Goal: Task Accomplishment & Management: Complete application form

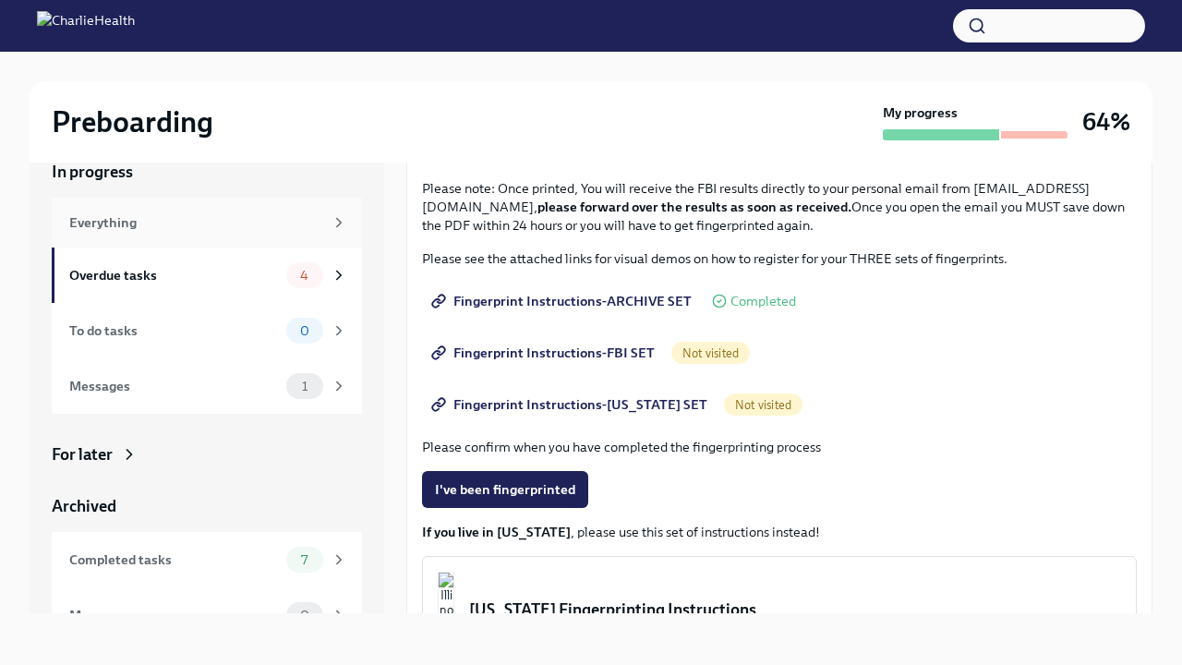
scroll to position [129, 0]
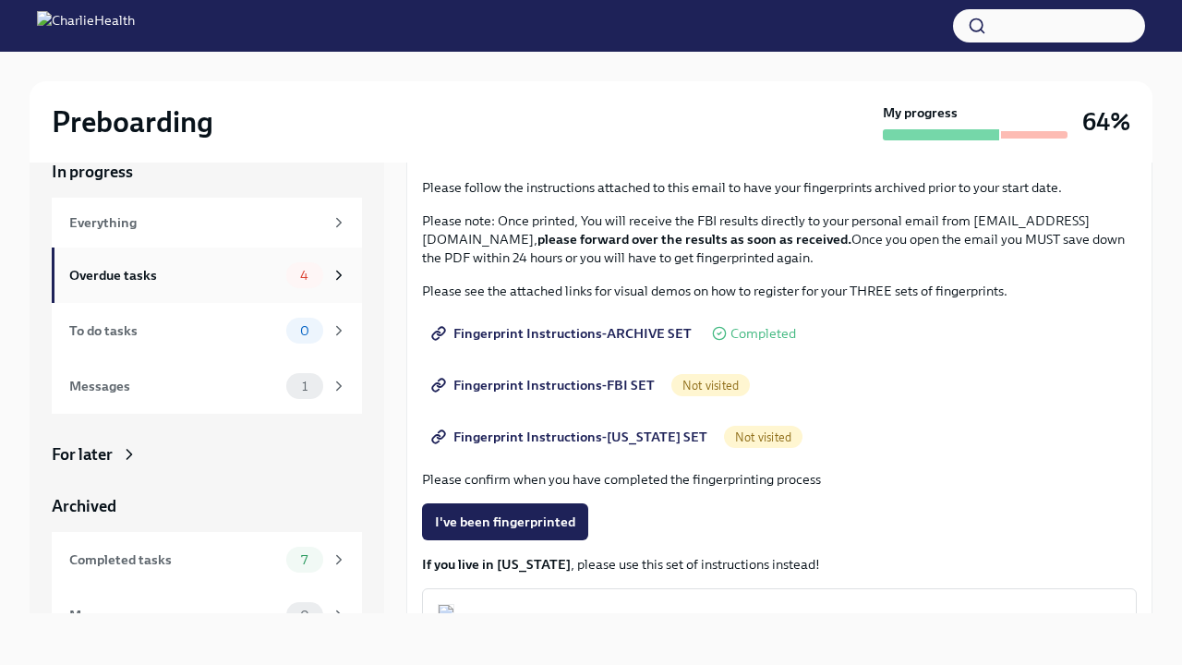
click at [199, 279] on div "Overdue tasks" at bounding box center [174, 275] width 210 height 20
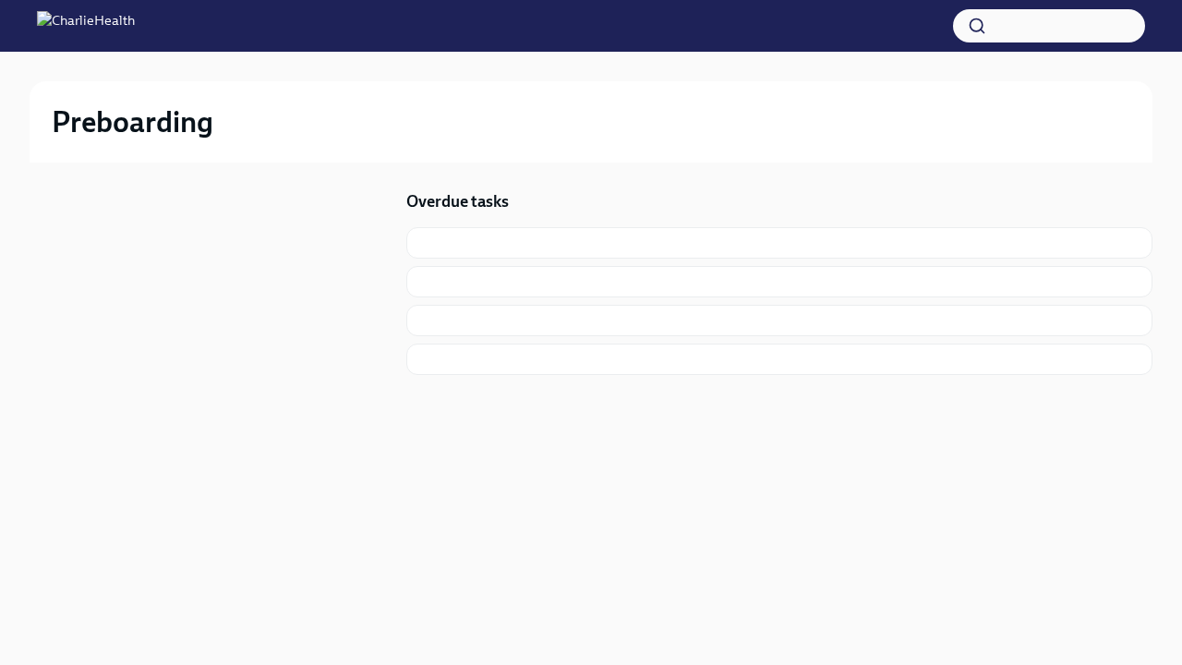
scroll to position [2, 0]
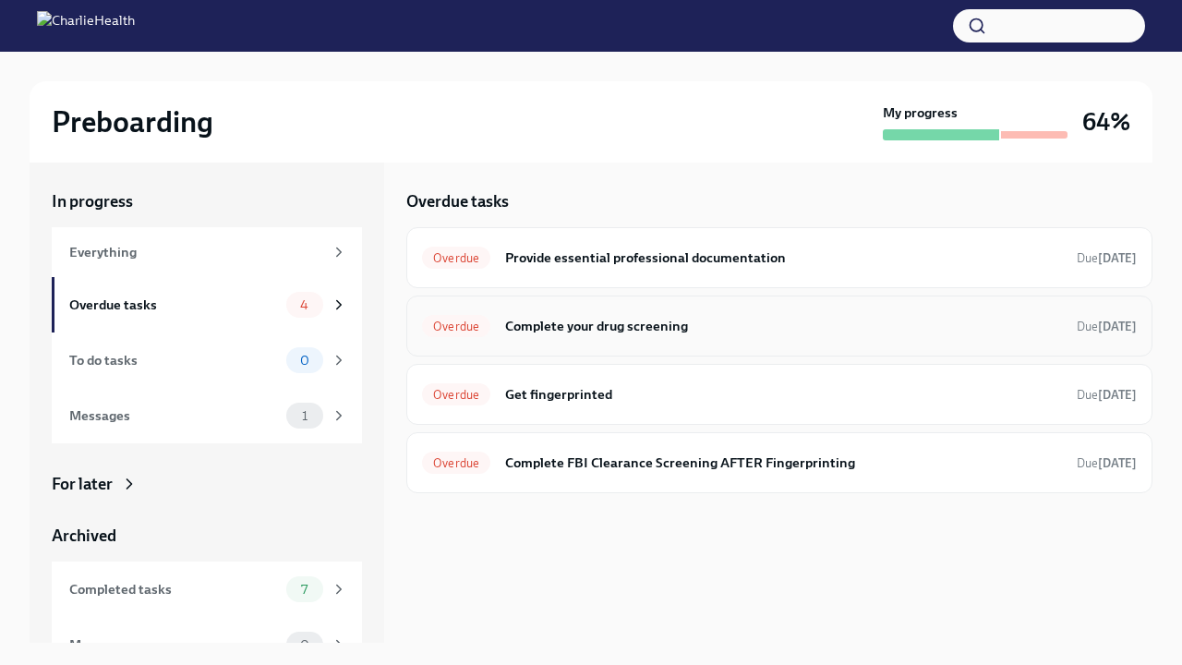
click at [587, 330] on h6 "Complete your drug screening" at bounding box center [783, 326] width 557 height 20
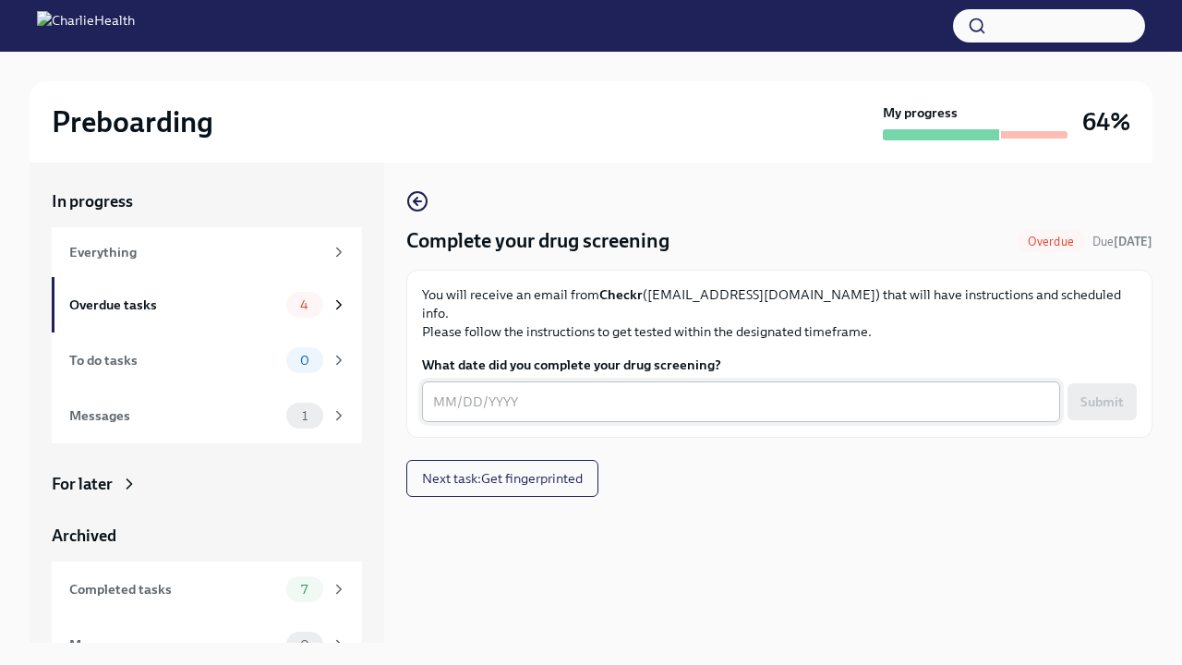
click at [507, 391] on textarea "What date did you complete your drug screening?" at bounding box center [741, 402] width 616 height 22
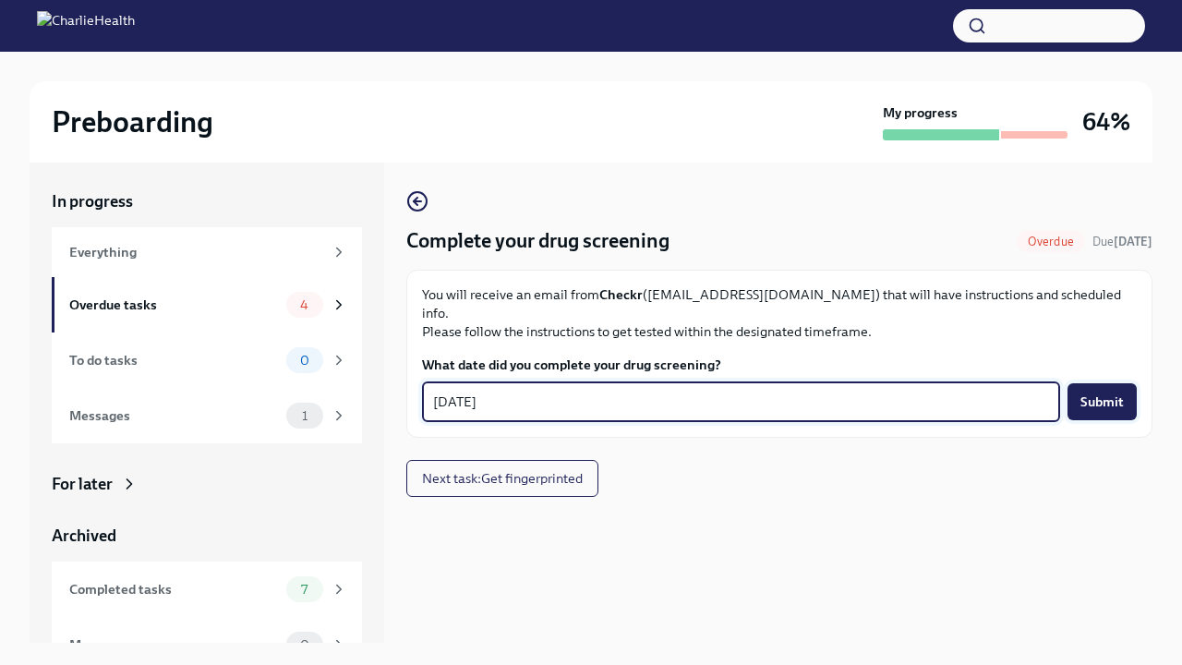
type textarea "[DATE]"
click at [1107, 396] on button "Submit" at bounding box center [1102, 401] width 69 height 37
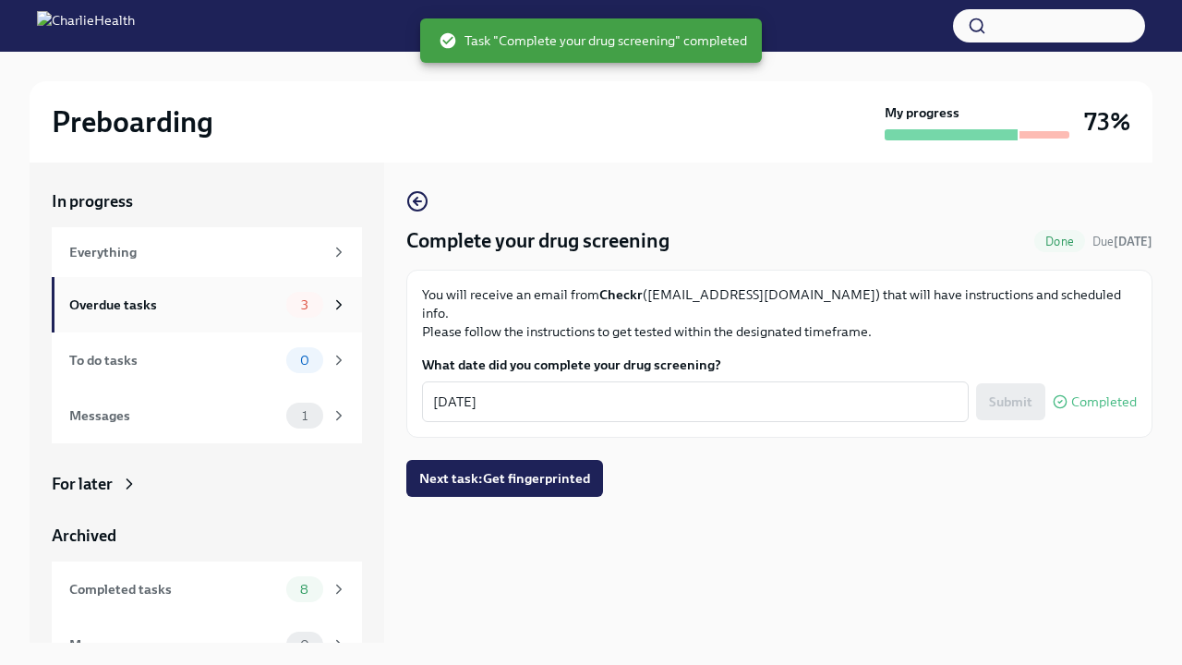
click at [192, 297] on div "Overdue tasks" at bounding box center [174, 305] width 210 height 20
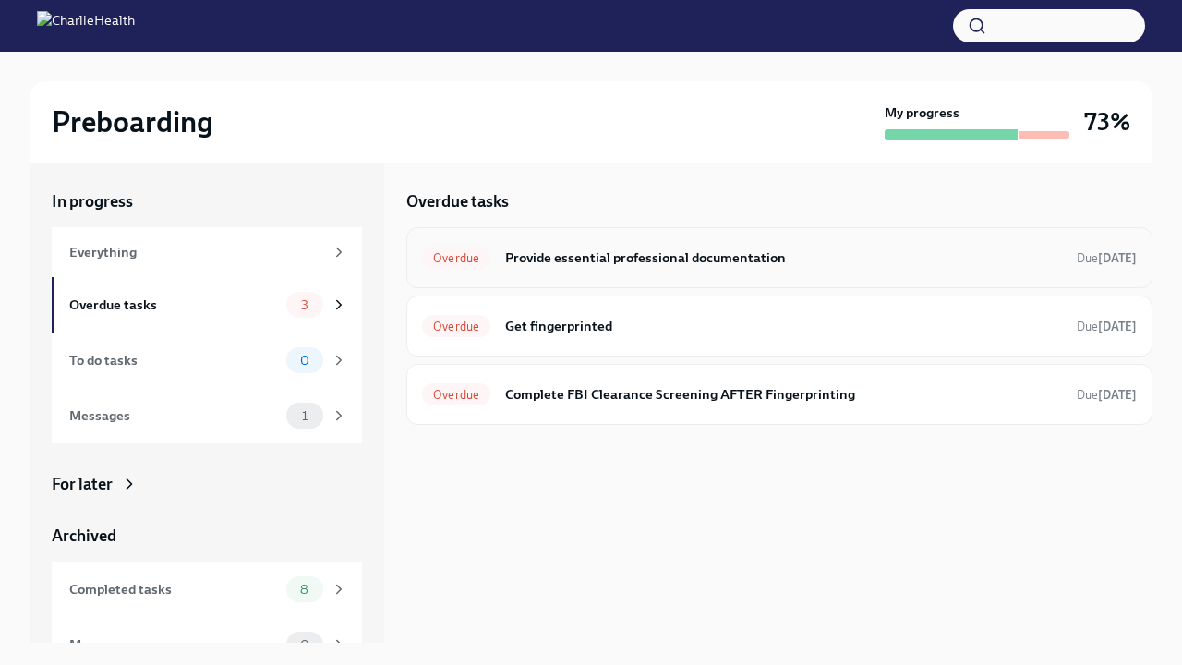
click at [651, 259] on h6 "Provide essential professional documentation" at bounding box center [783, 258] width 557 height 20
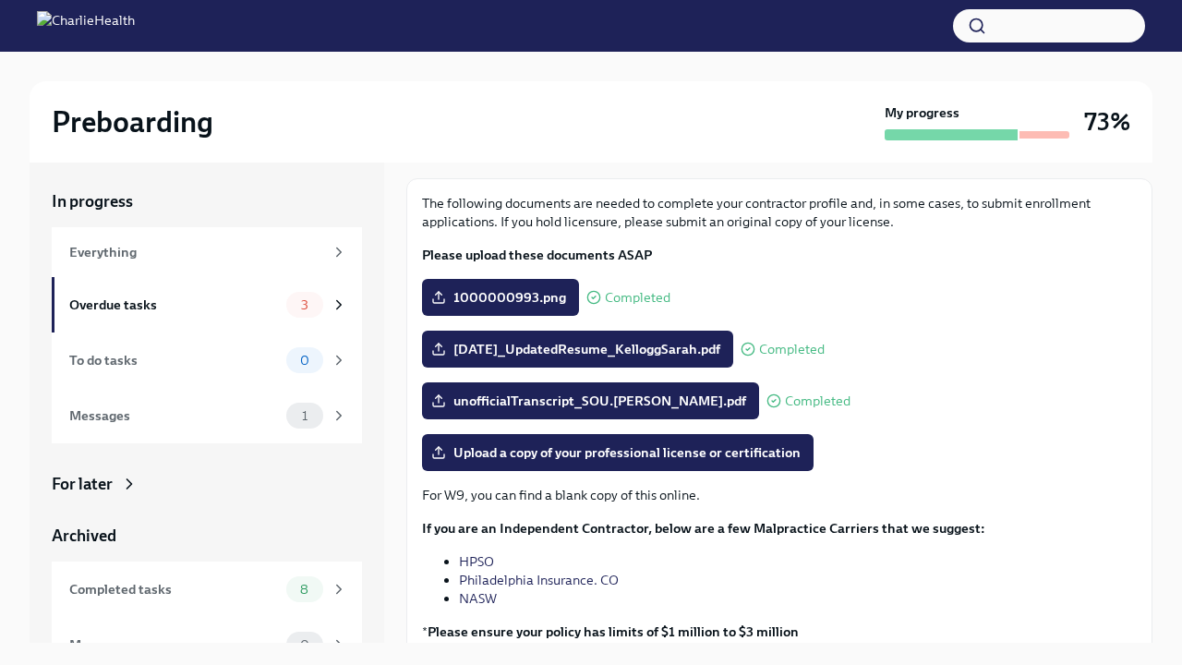
scroll to position [102, 0]
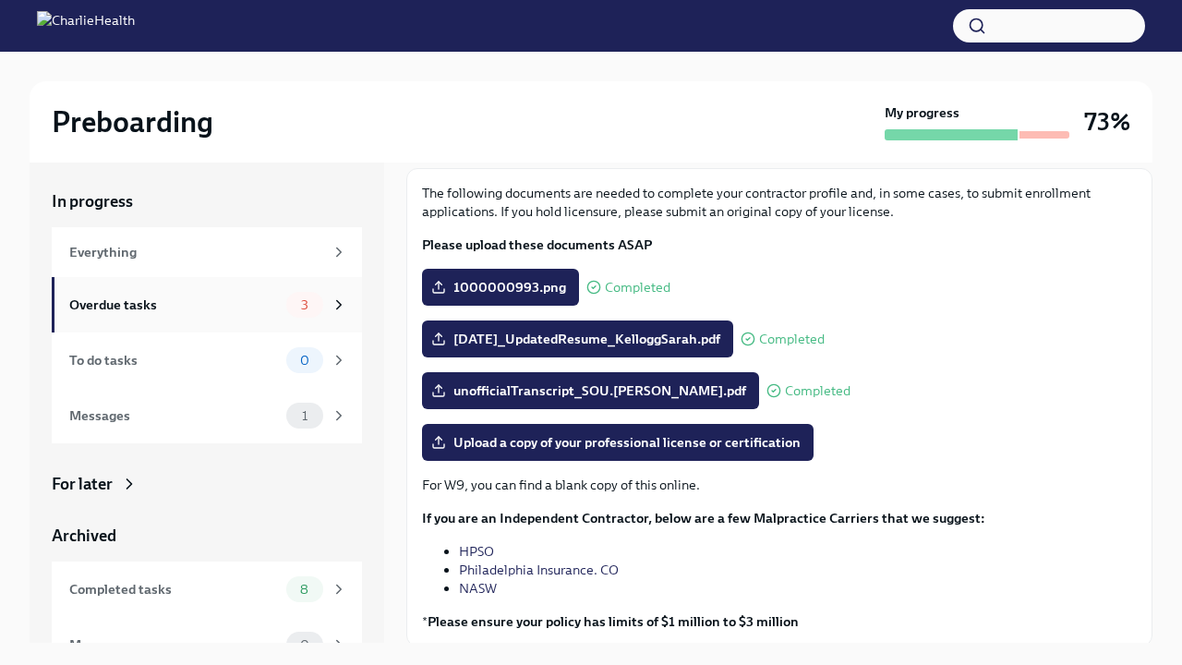
click at [208, 311] on div "Overdue tasks" at bounding box center [174, 305] width 210 height 20
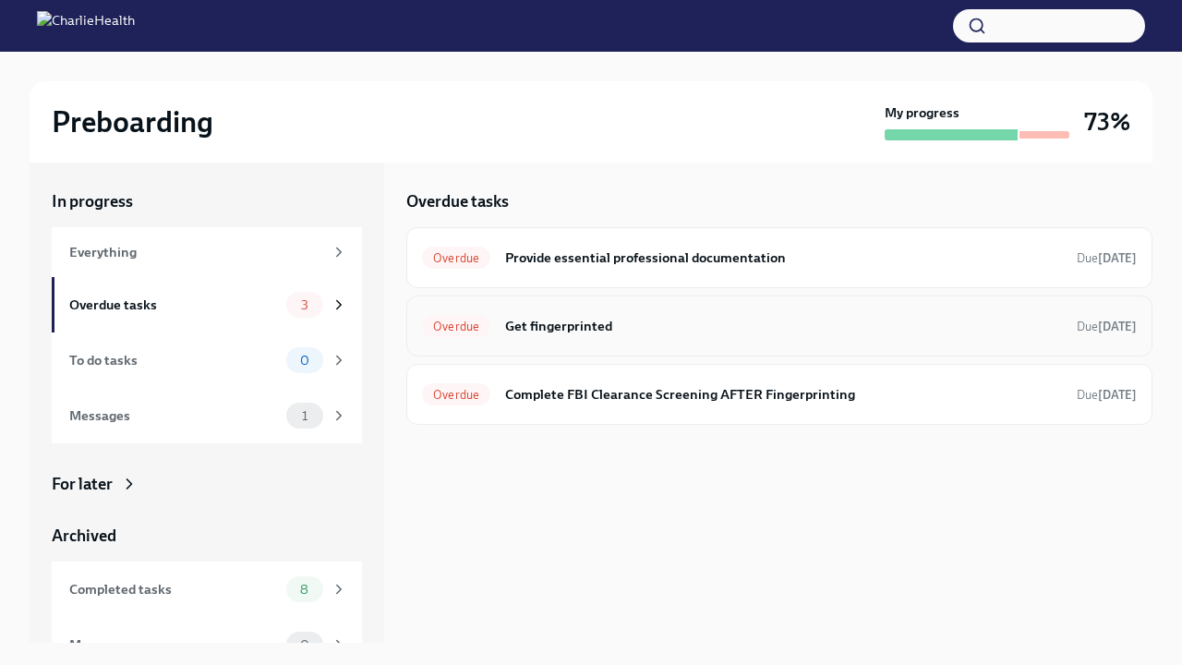
click at [577, 328] on h6 "Get fingerprinted" at bounding box center [783, 326] width 557 height 20
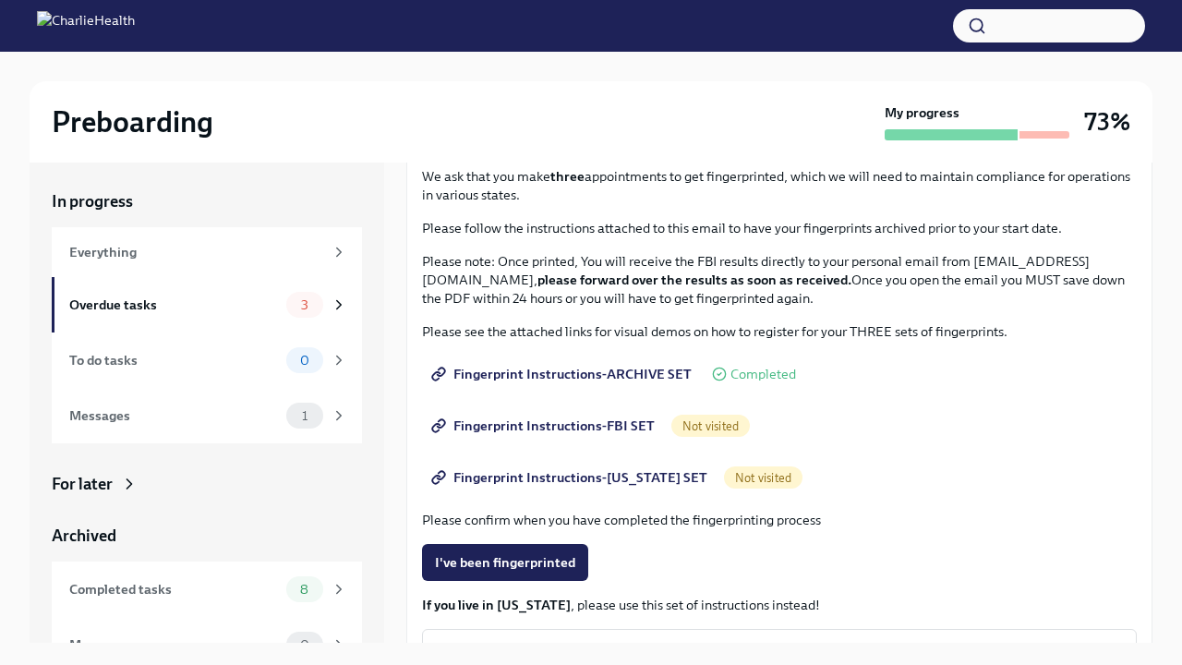
scroll to position [125, 0]
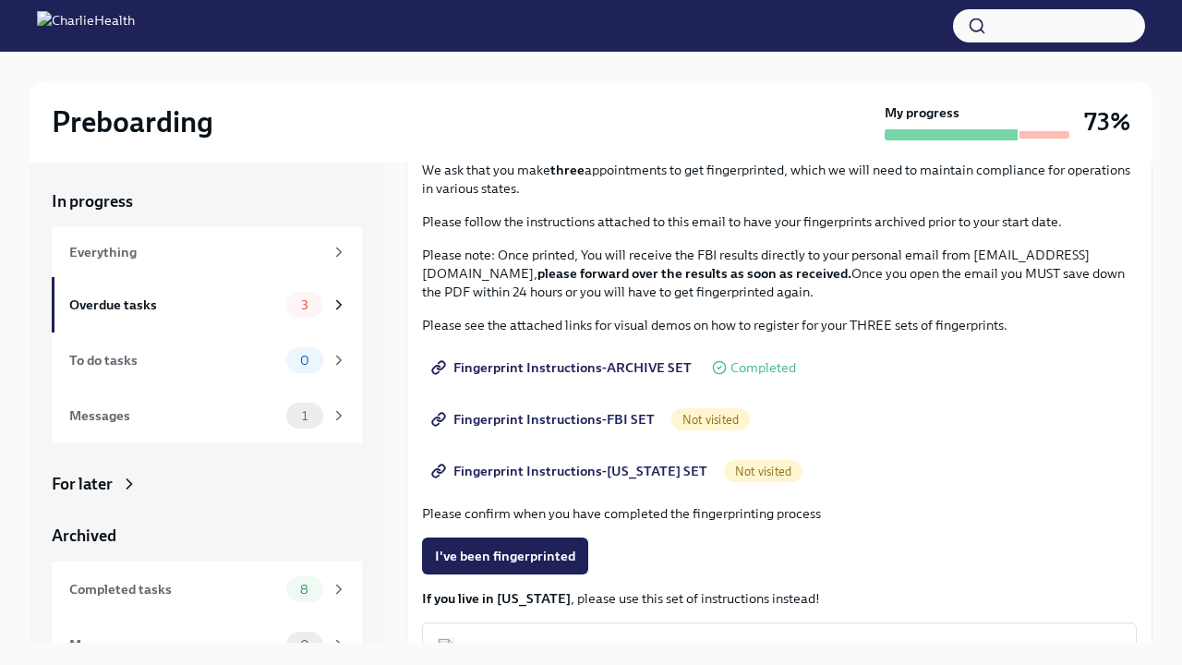
click at [538, 417] on span "Fingerprint Instructions-FBI SET" at bounding box center [545, 419] width 220 height 18
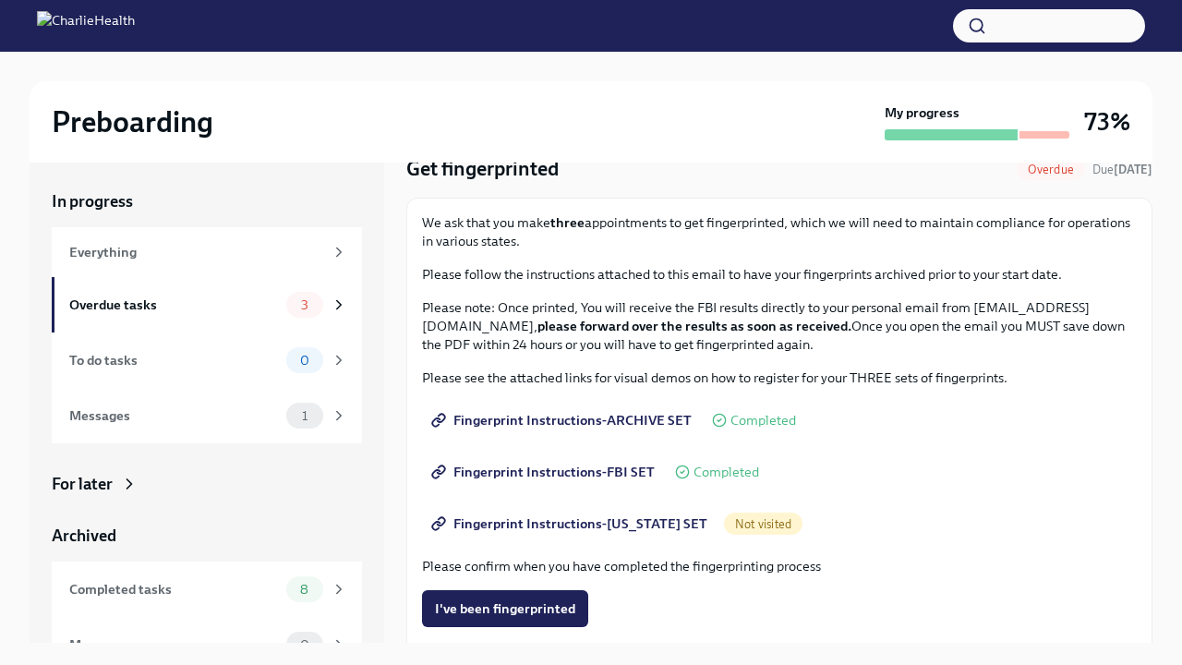
scroll to position [80, 0]
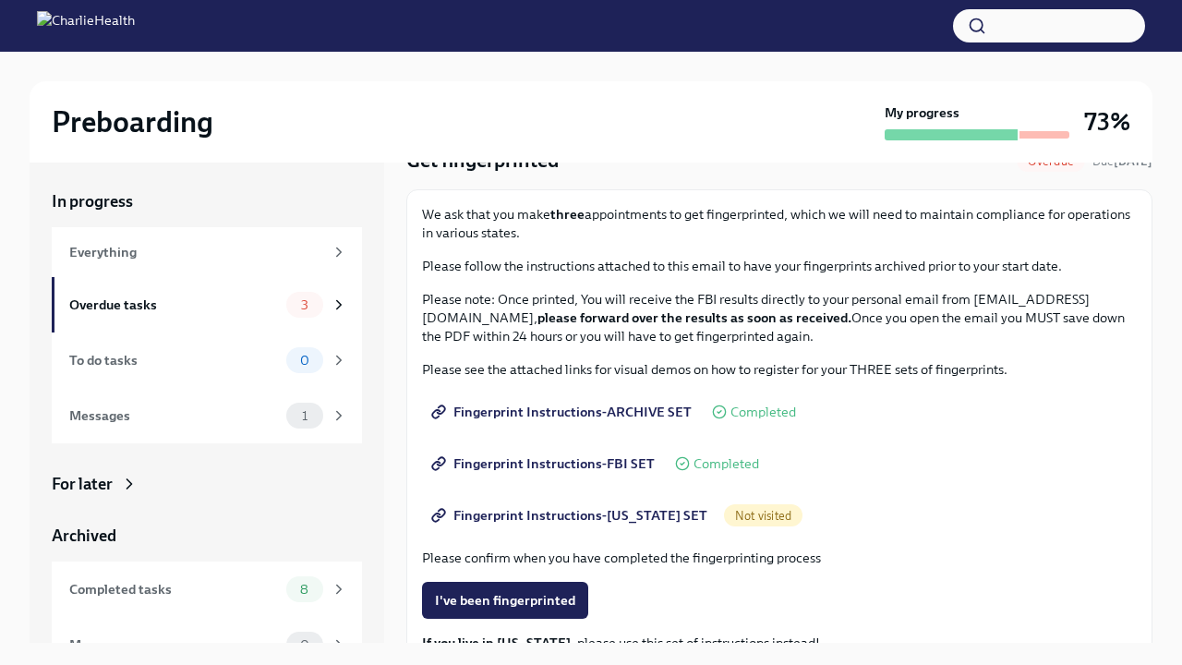
click at [504, 518] on span "Fingerprint Instructions-[US_STATE] SET" at bounding box center [571, 515] width 272 height 18
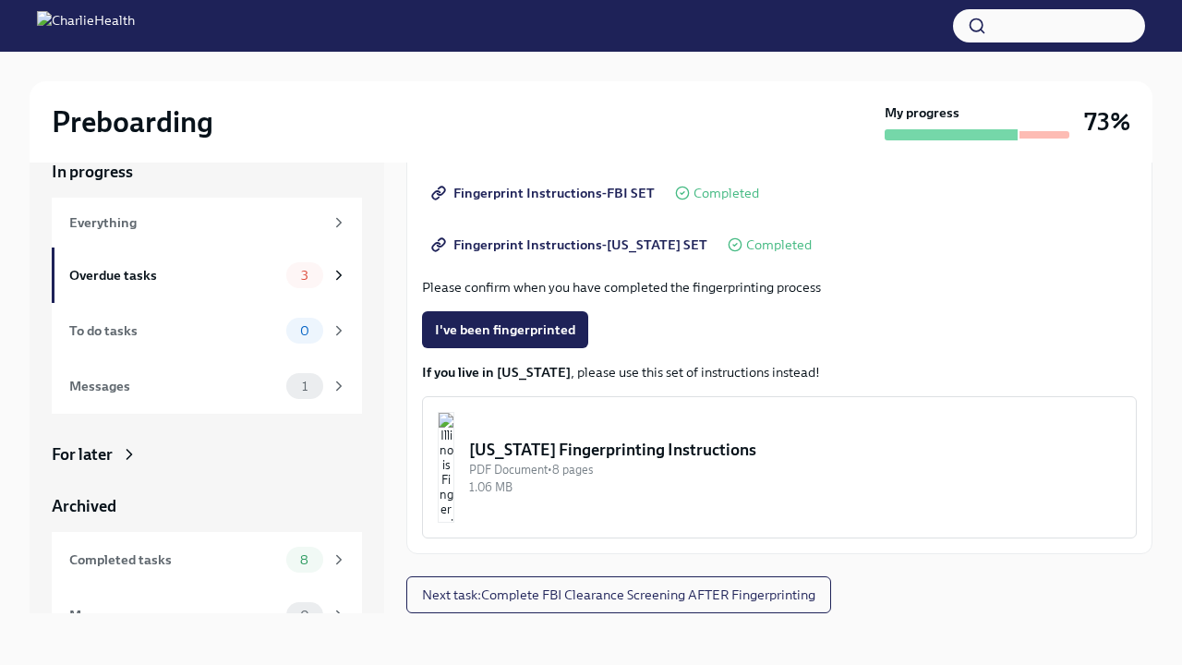
scroll to position [321, 0]
click at [196, 274] on div "Overdue tasks" at bounding box center [174, 275] width 210 height 20
